Goal: Answer question/provide support: Answer question/provide support

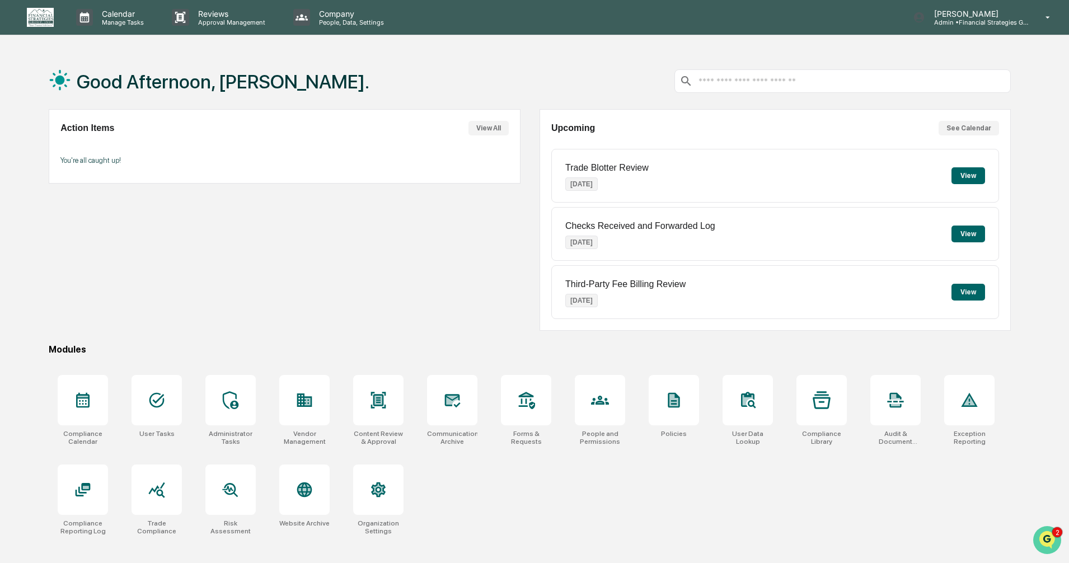
click at [1050, 539] on img "Open customer support" at bounding box center [1047, 540] width 28 height 22
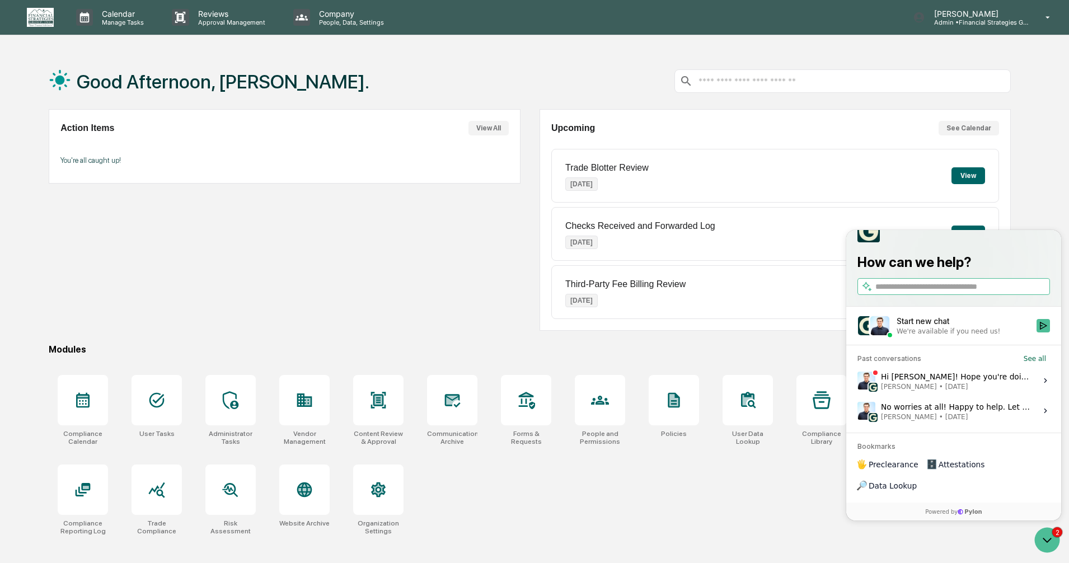
click at [1041, 415] on icon at bounding box center [1045, 410] width 9 height 9
click at [858, 411] on button "View issue" at bounding box center [857, 411] width 1 height 1
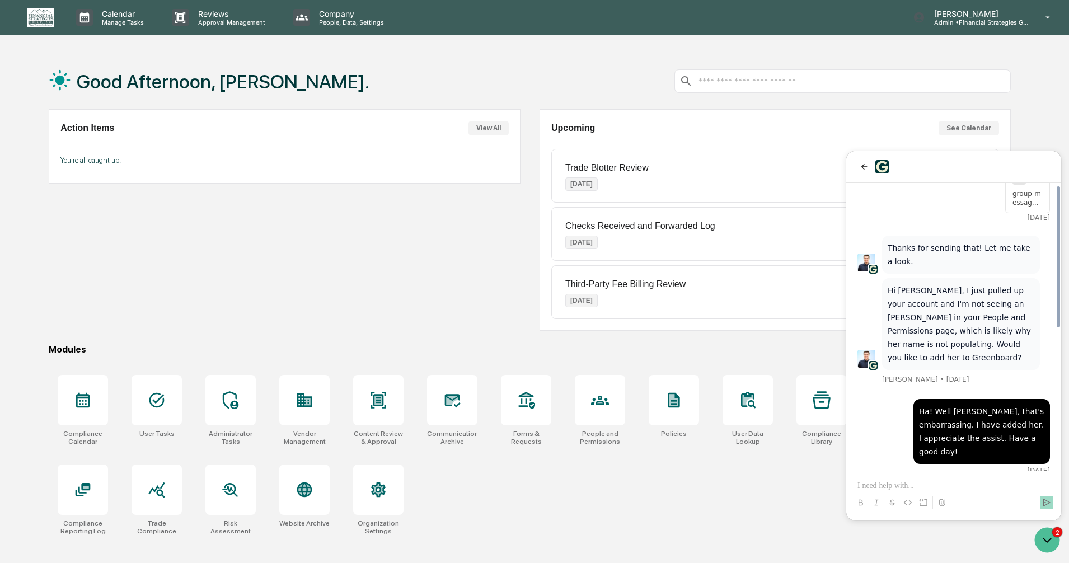
scroll to position [315, 0]
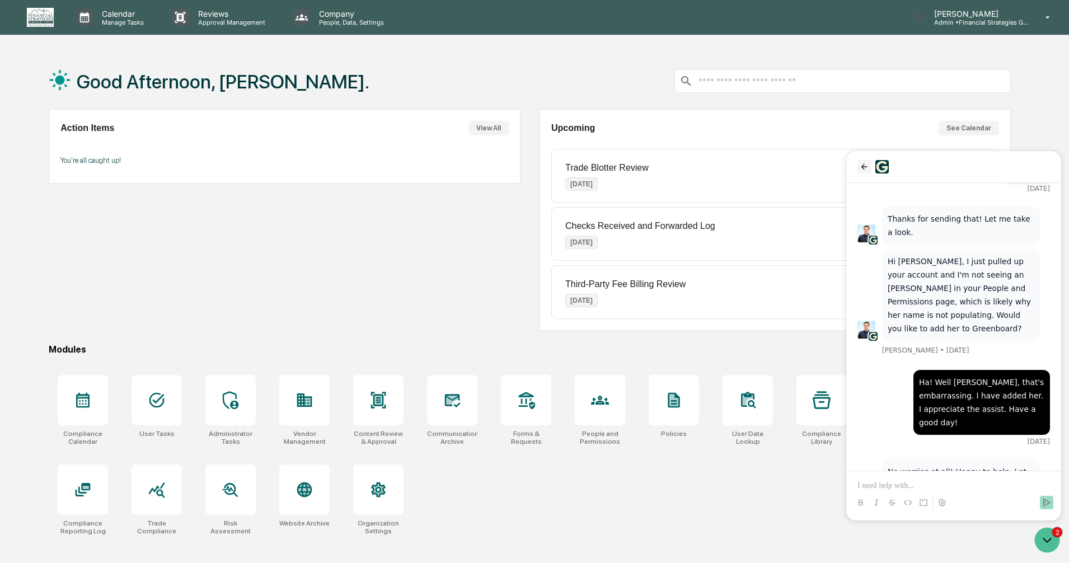
click at [862, 164] on icon "back" at bounding box center [864, 166] width 9 height 9
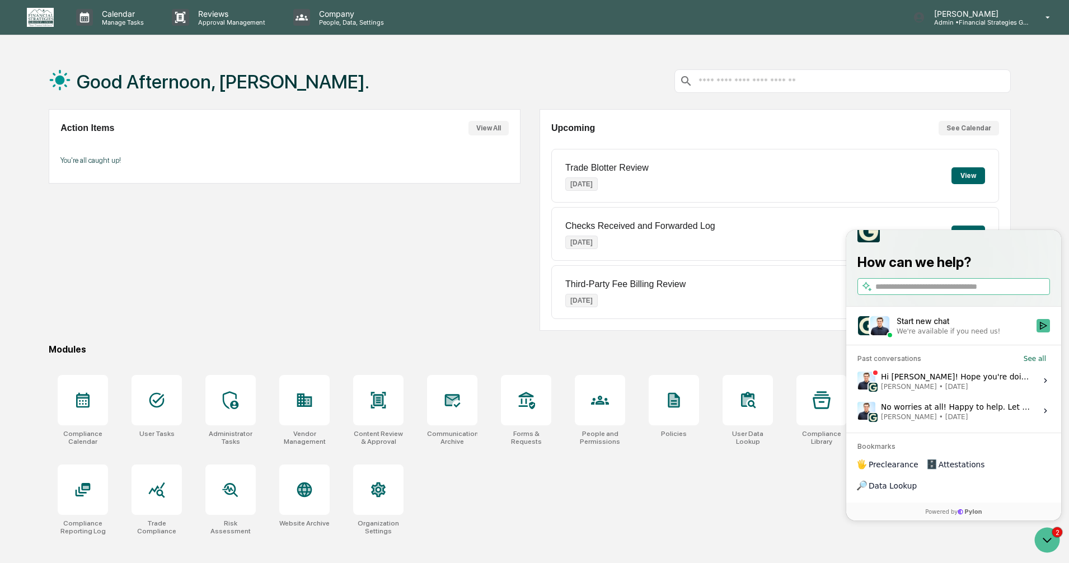
click at [1046, 385] on icon at bounding box center [1045, 380] width 9 height 9
click at [858, 381] on button "View issue" at bounding box center [857, 381] width 1 height 1
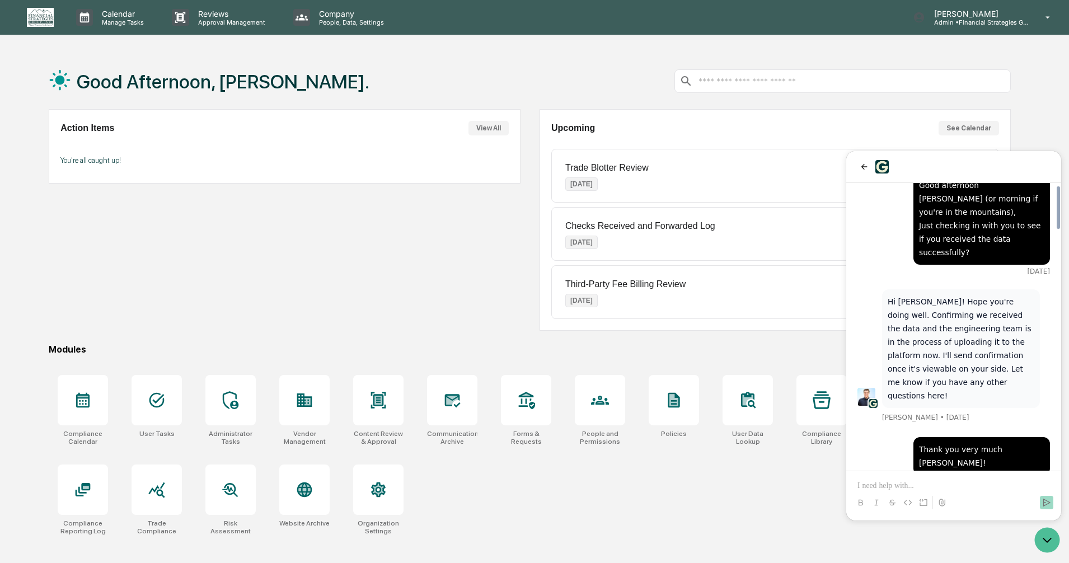
scroll to position [53, 0]
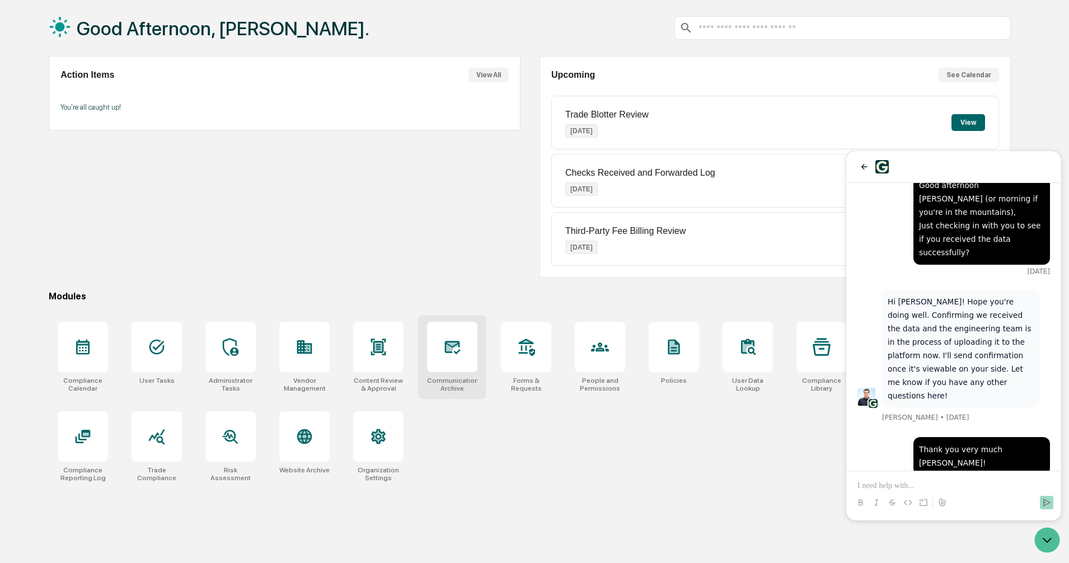
click at [442, 349] on div at bounding box center [452, 347] width 50 height 50
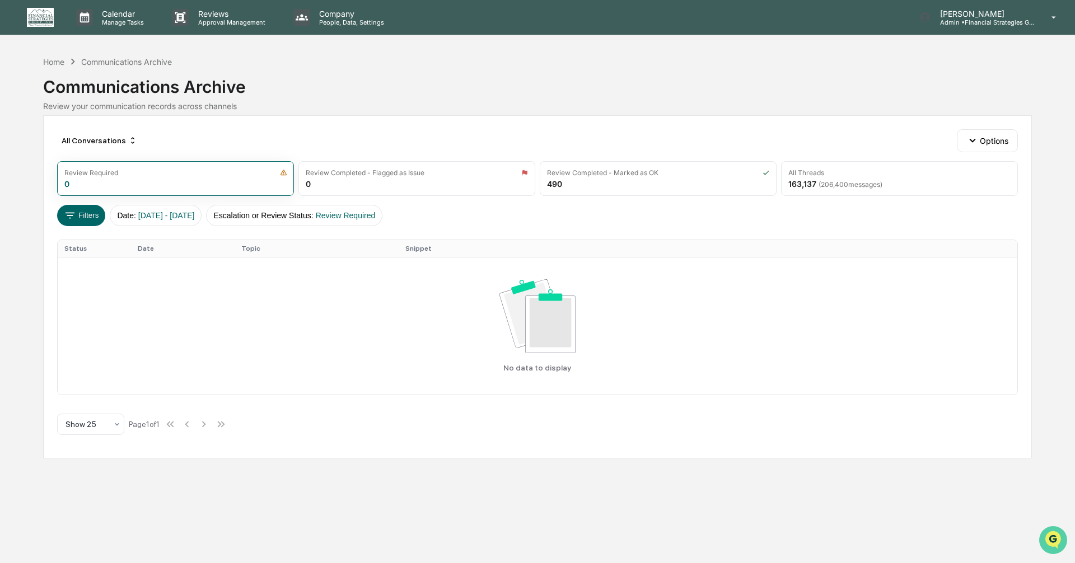
click at [1056, 542] on icon "Open customer support" at bounding box center [1053, 554] width 28 height 28
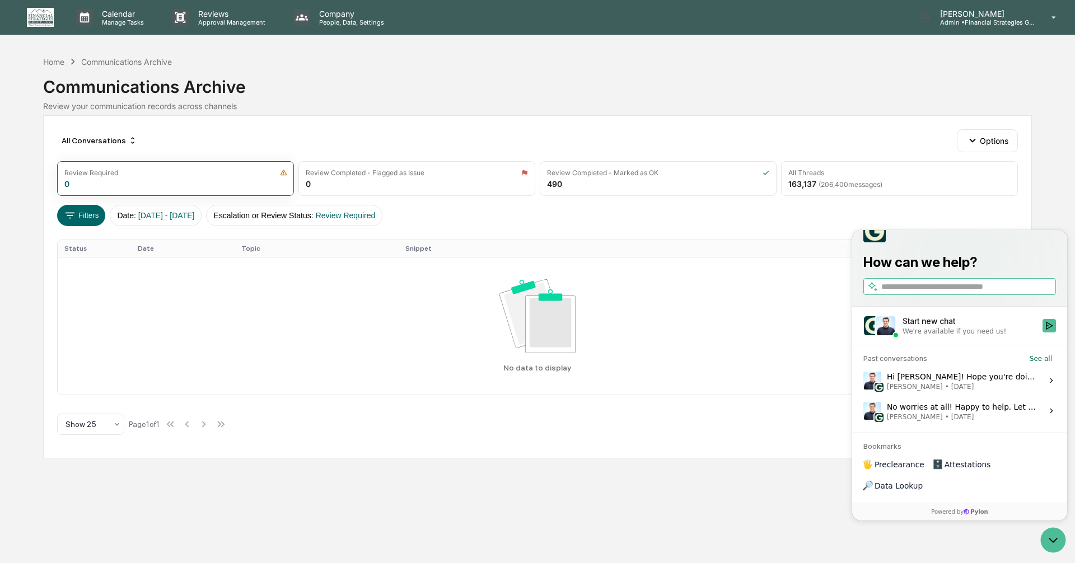
click at [1050, 385] on icon at bounding box center [1051, 380] width 9 height 9
click at [863, 381] on button "View issue" at bounding box center [863, 381] width 1 height 1
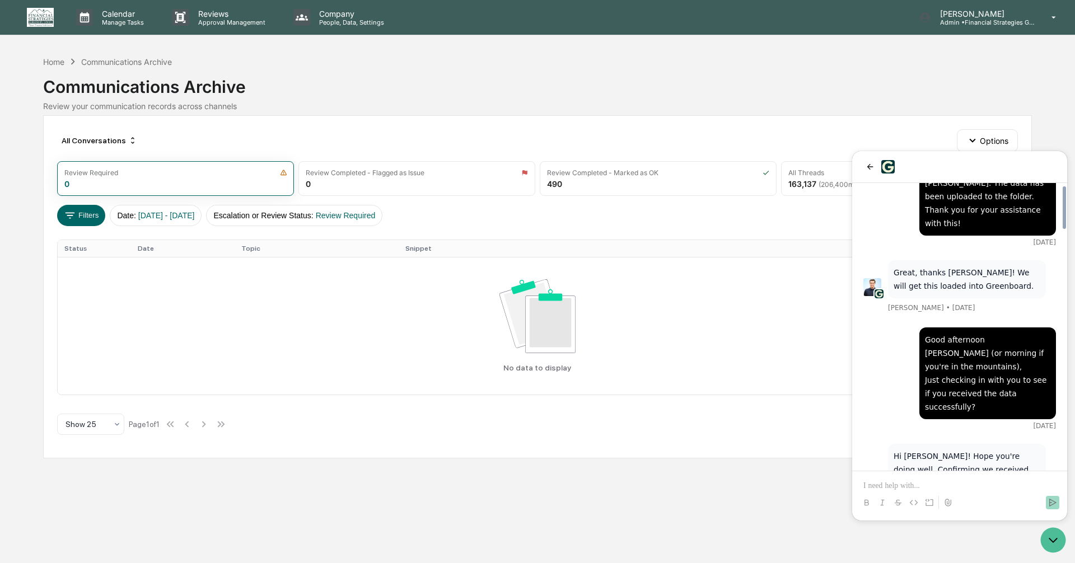
scroll to position [1455, 0]
